Goal: Find contact information: Find contact information

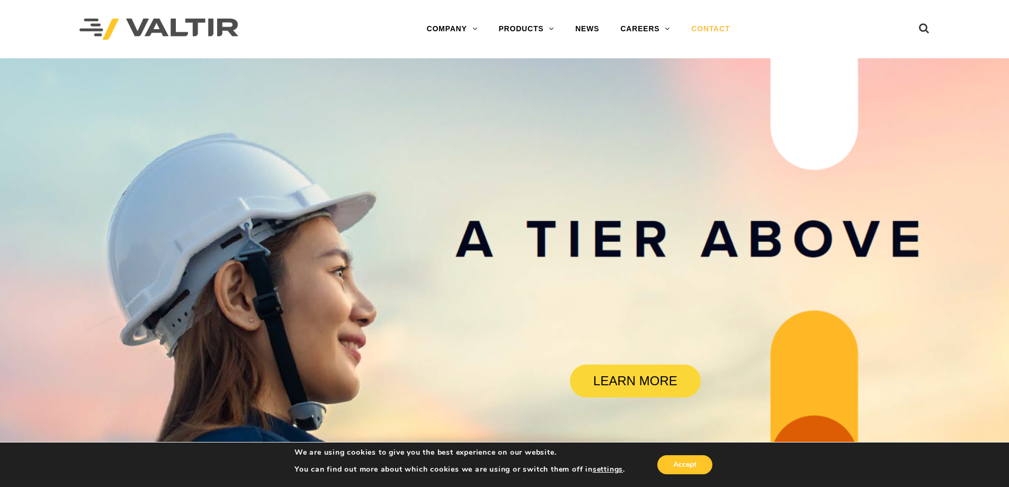
click at [705, 25] on link "CONTACT" at bounding box center [710, 29] width 60 height 21
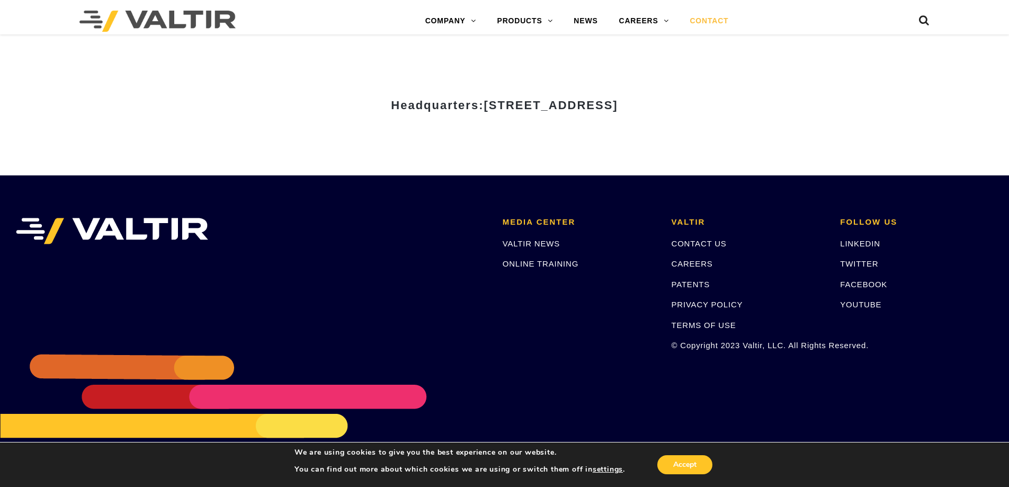
scroll to position [1471, 0]
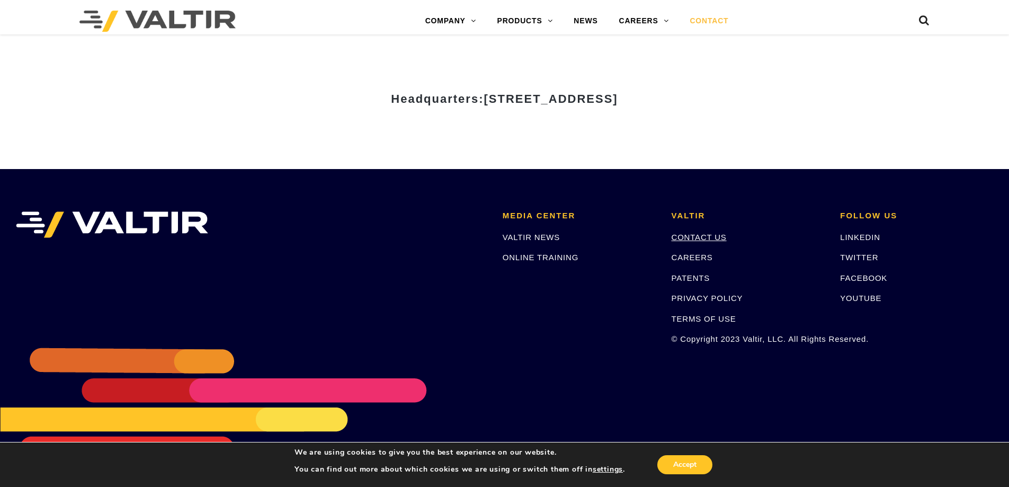
click at [704, 233] on link "CONTACT US" at bounding box center [698, 236] width 55 height 9
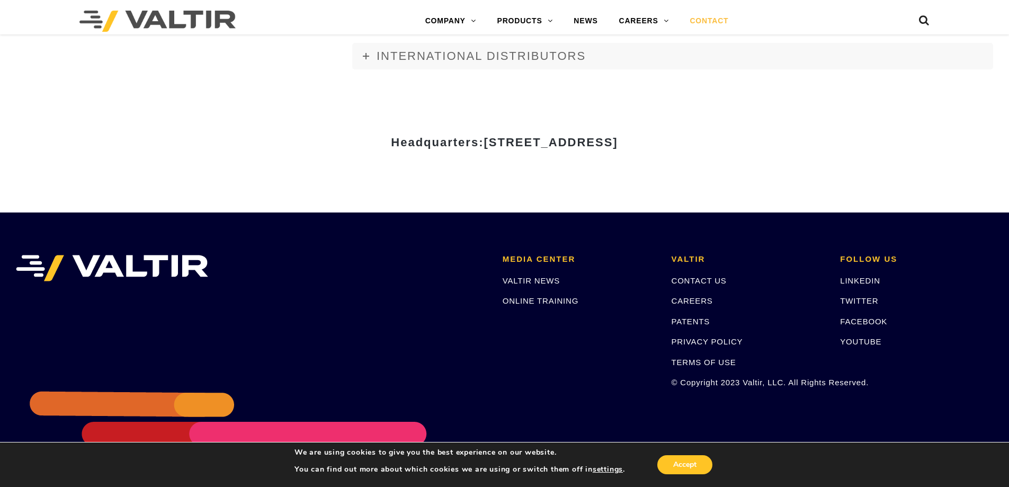
scroll to position [1471, 0]
